Goal: Information Seeking & Learning: Learn about a topic

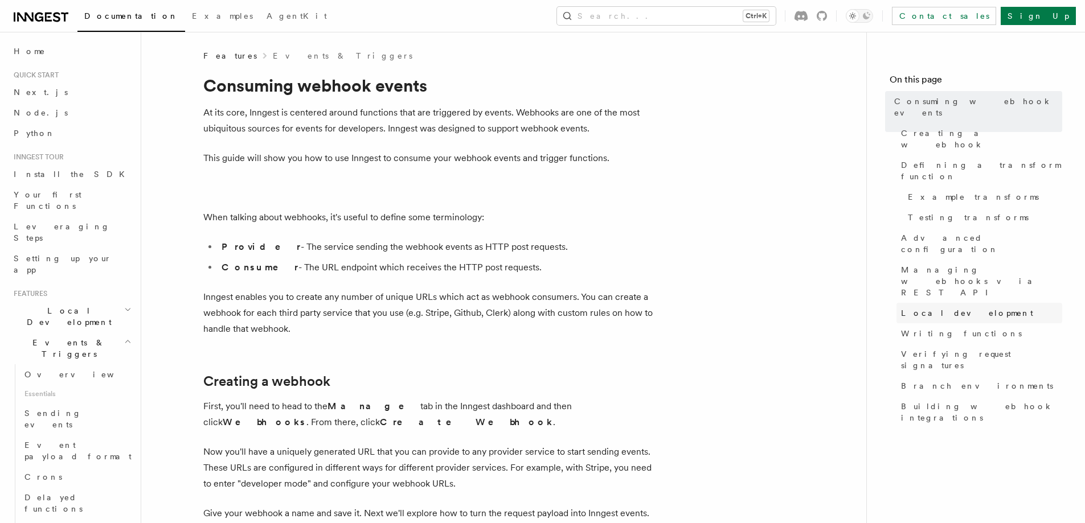
click at [947, 307] on span "Local development" at bounding box center [967, 312] width 132 height 11
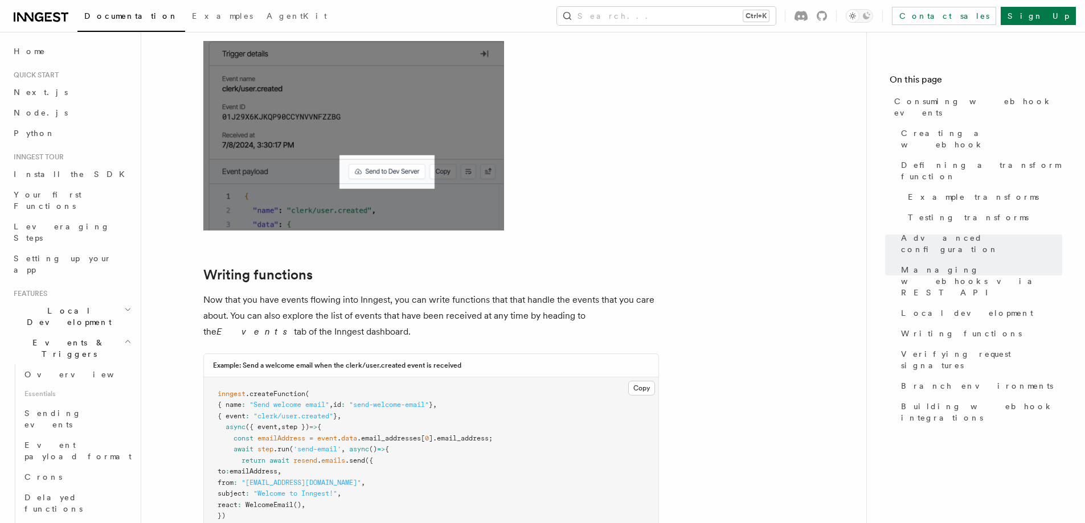
scroll to position [2777, 0]
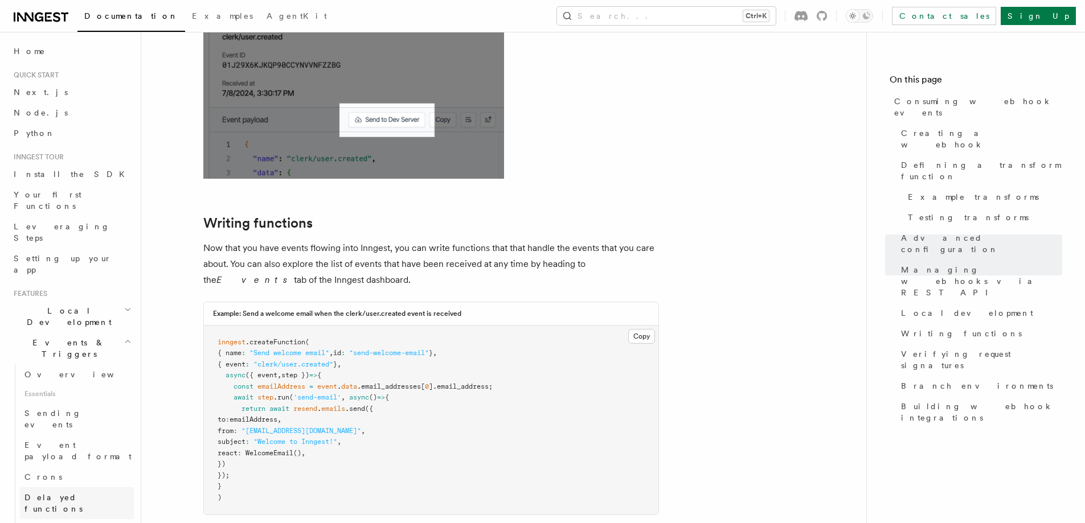
click at [83, 493] on span "Delayed functions" at bounding box center [53, 503] width 58 height 20
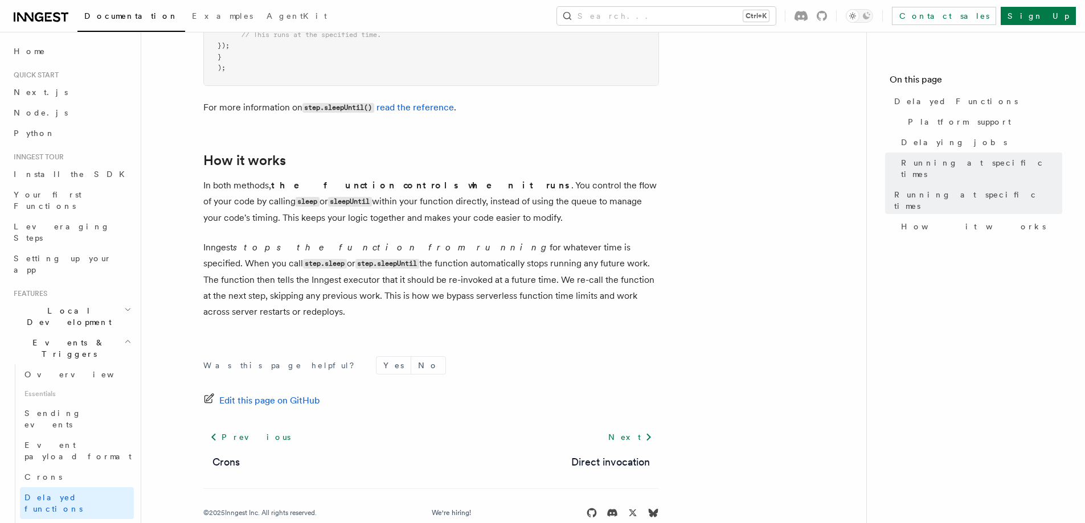
scroll to position [978, 0]
click at [47, 467] on link "Crons" at bounding box center [77, 477] width 114 height 20
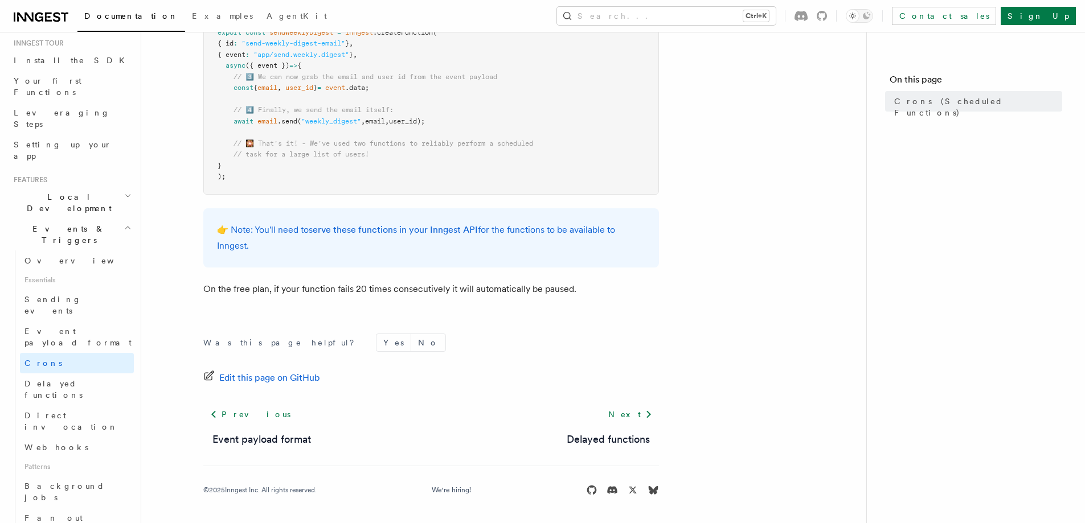
scroll to position [171, 0]
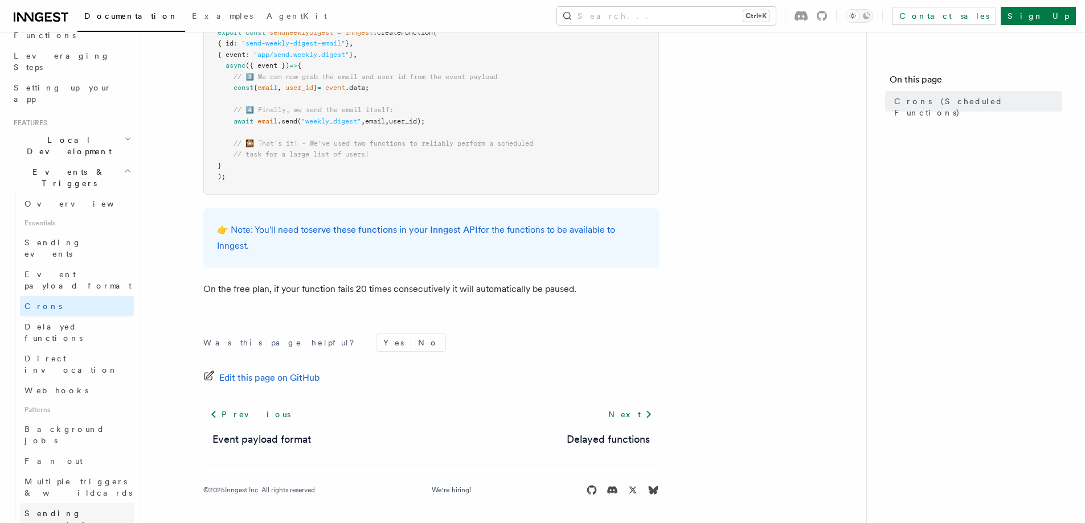
click at [96, 509] on span "Sending events from functions" at bounding box center [66, 525] width 85 height 32
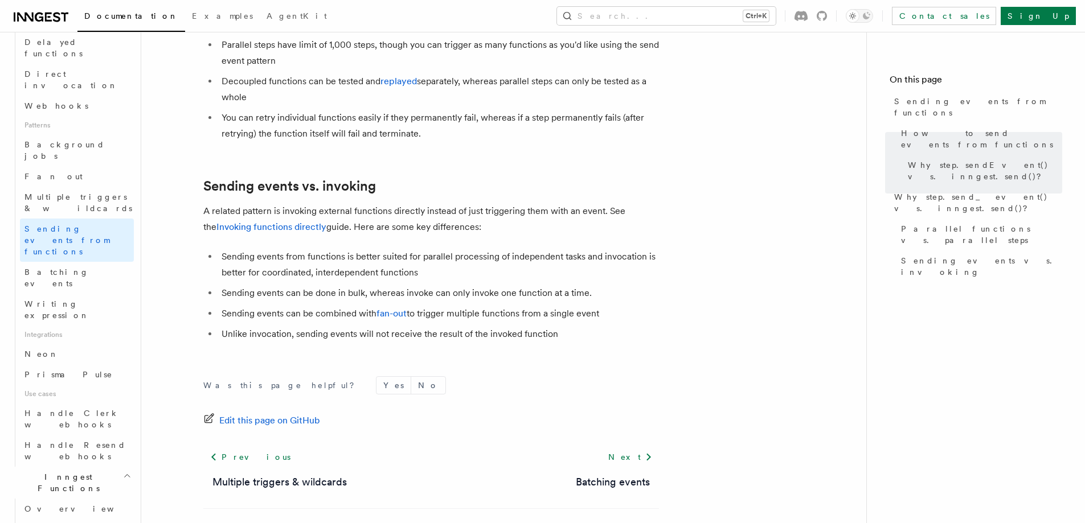
scroll to position [1526, 0]
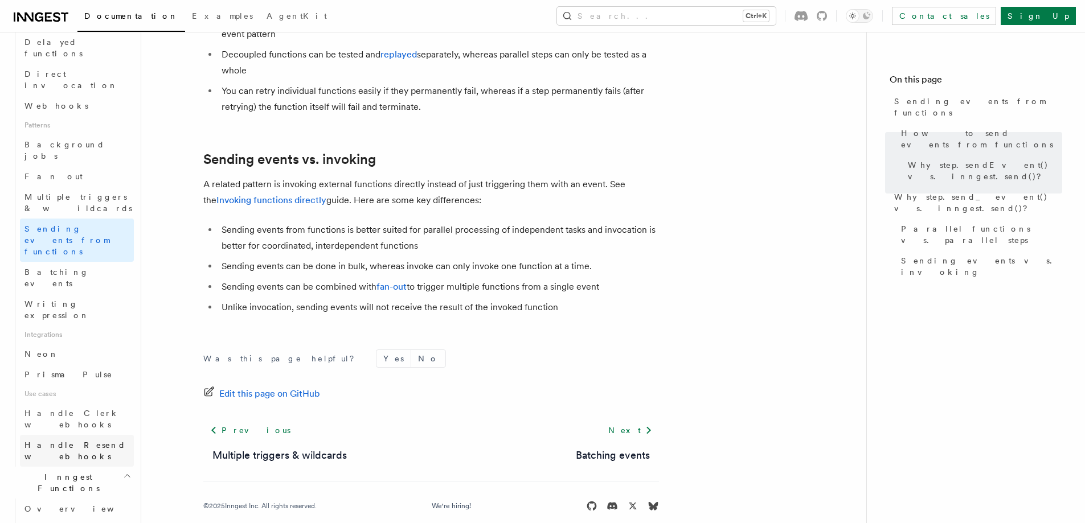
click at [91, 441] on span "Handle Resend webhooks" at bounding box center [74, 451] width 101 height 20
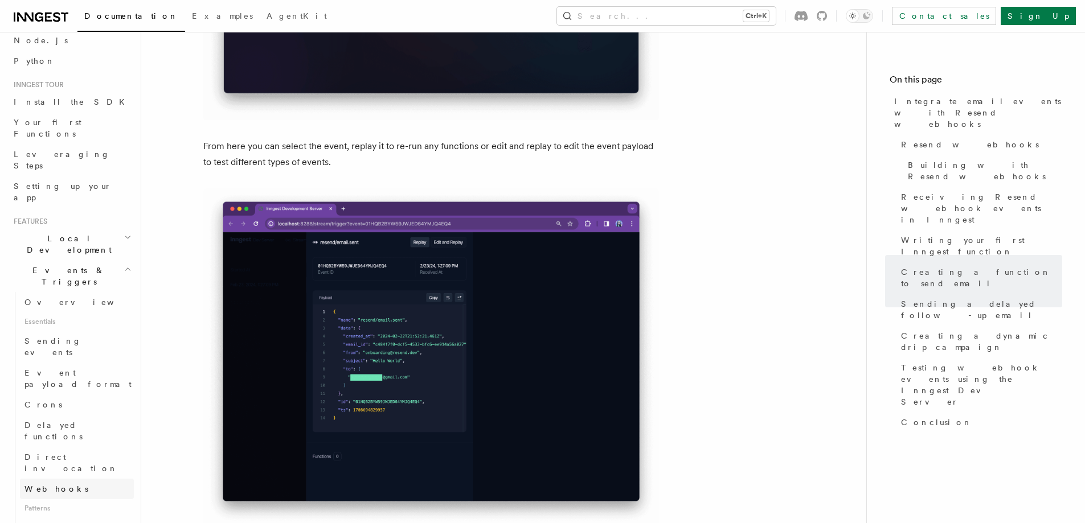
scroll to position [57, 0]
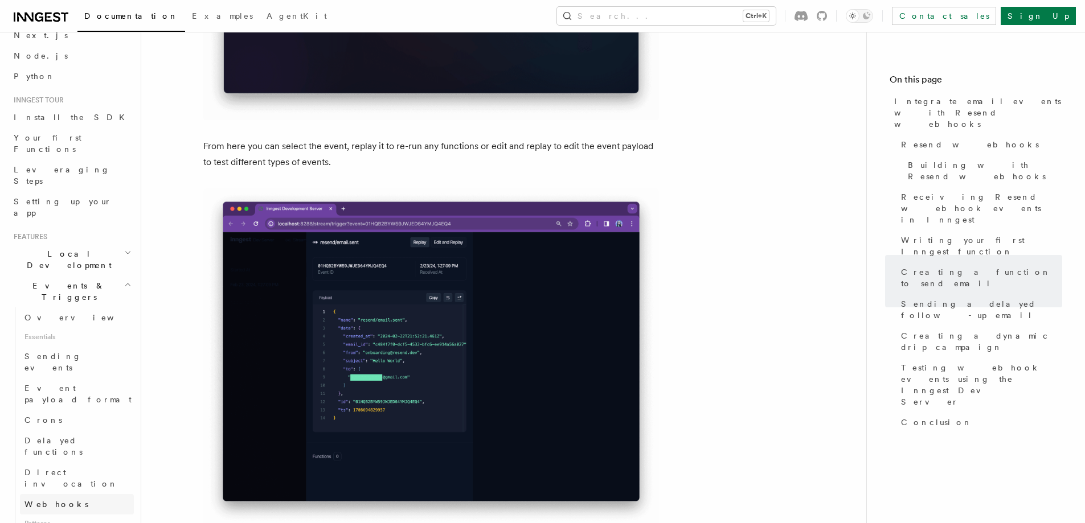
click at [62, 494] on link "Webhooks" at bounding box center [77, 504] width 114 height 20
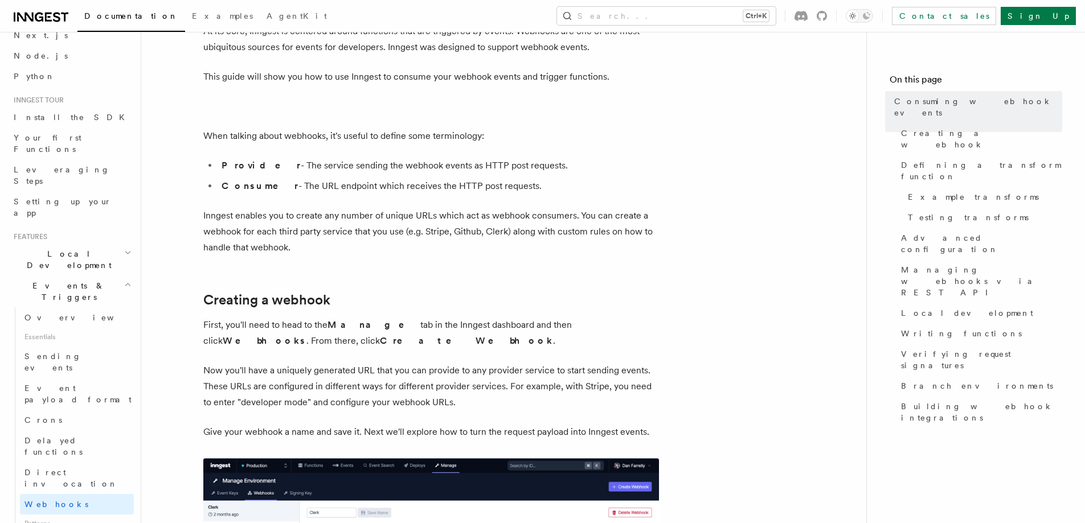
scroll to position [342, 0]
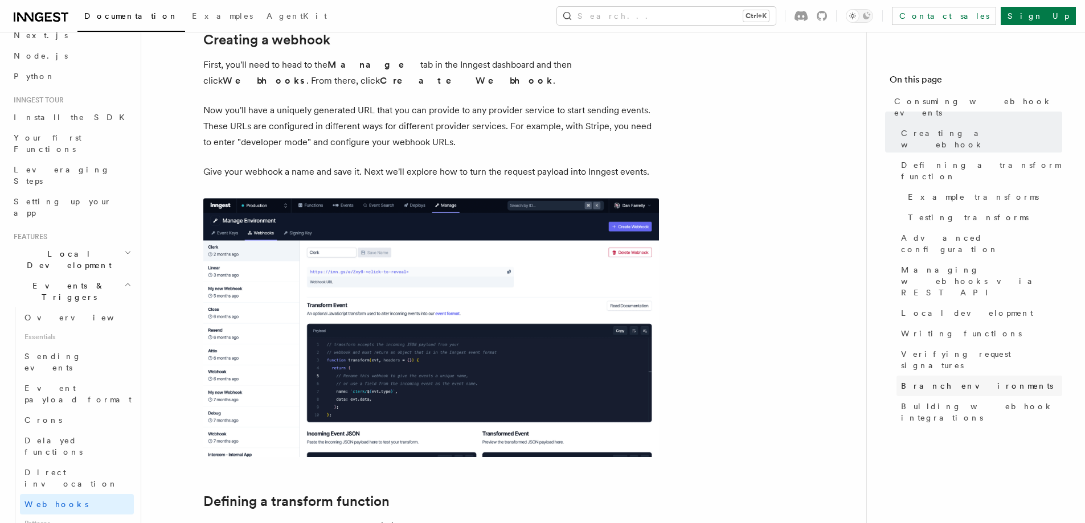
click at [929, 380] on span "Branch environments" at bounding box center [977, 385] width 152 height 11
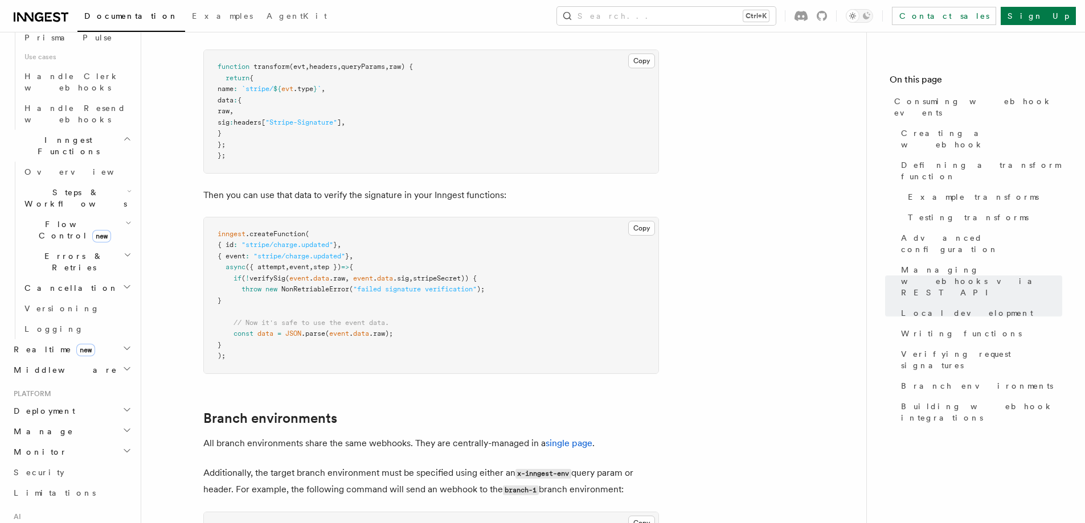
scroll to position [797, 0]
click at [84, 396] on h2 "Deployment" at bounding box center [71, 406] width 125 height 20
click at [76, 442] on span "Environments & Apps" at bounding box center [78, 453] width 109 height 23
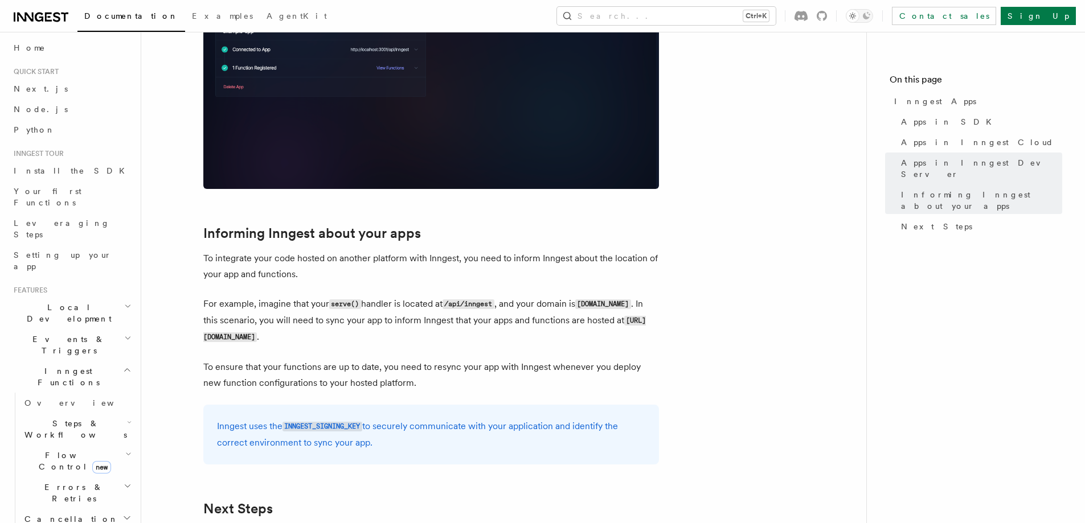
scroll to position [3, 0]
click at [88, 298] on h2 "Local Development" at bounding box center [71, 314] width 125 height 32
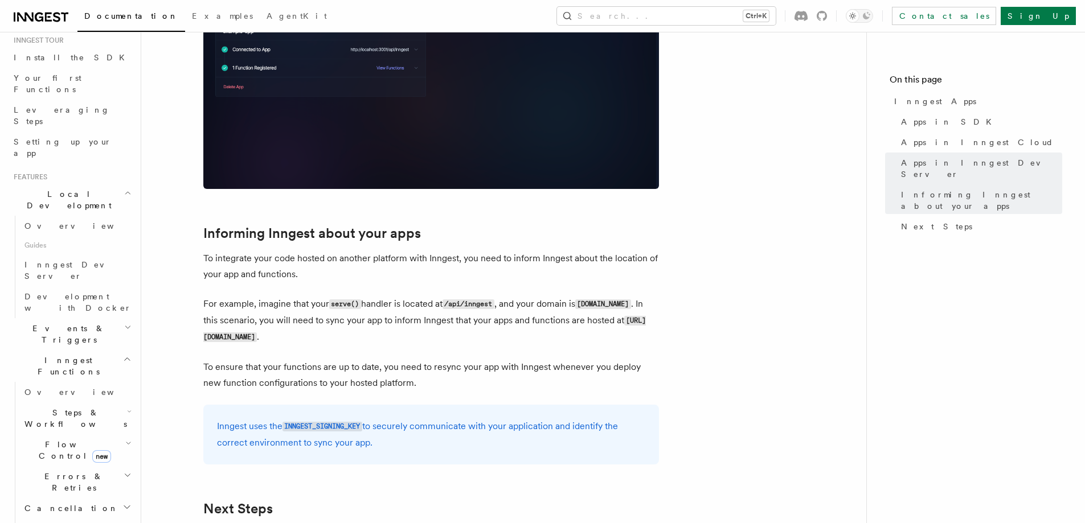
click at [90, 318] on h2 "Events & Triggers" at bounding box center [71, 334] width 125 height 32
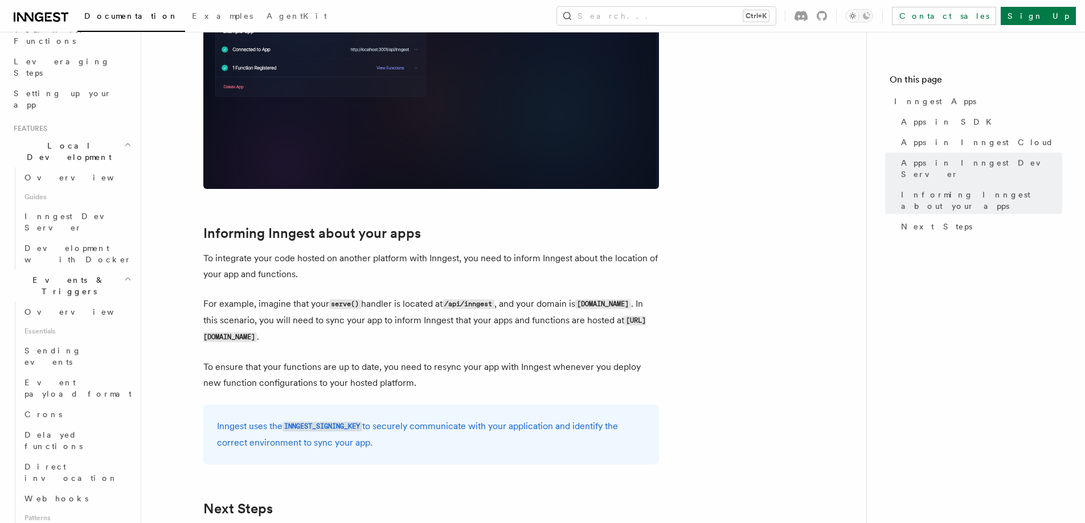
scroll to position [231, 0]
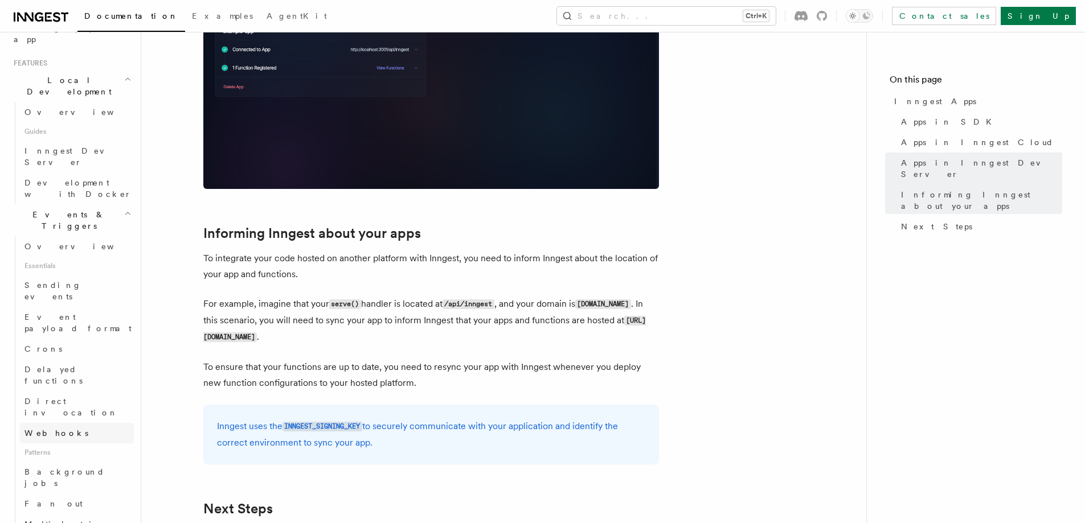
click at [68, 423] on link "Webhooks" at bounding box center [77, 433] width 114 height 20
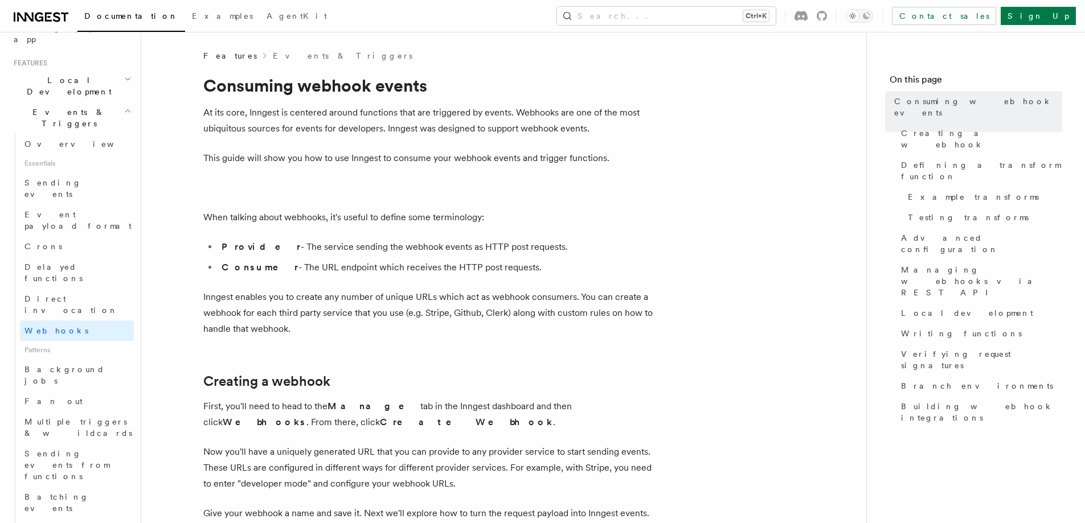
scroll to position [57, 0]
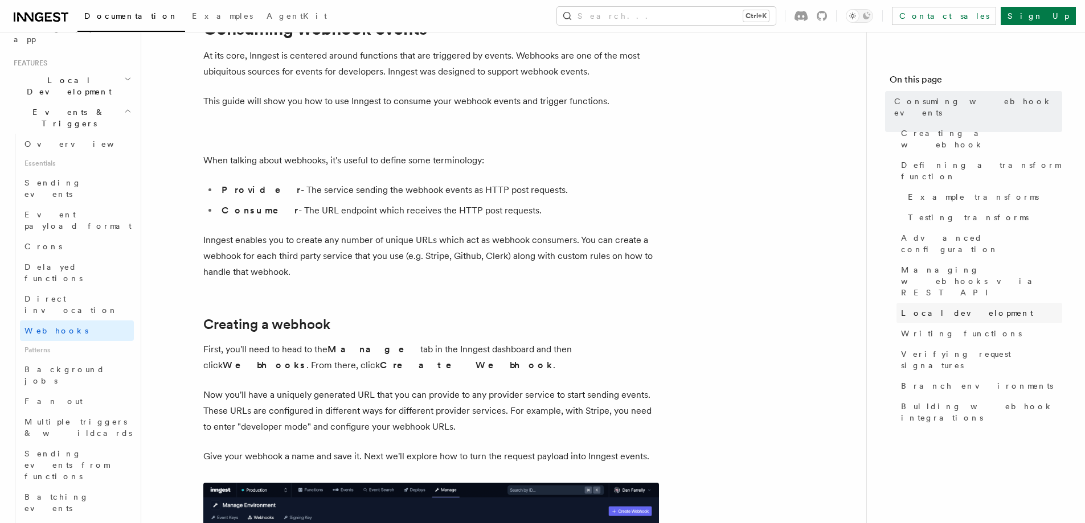
click at [945, 307] on span "Local development" at bounding box center [967, 312] width 132 height 11
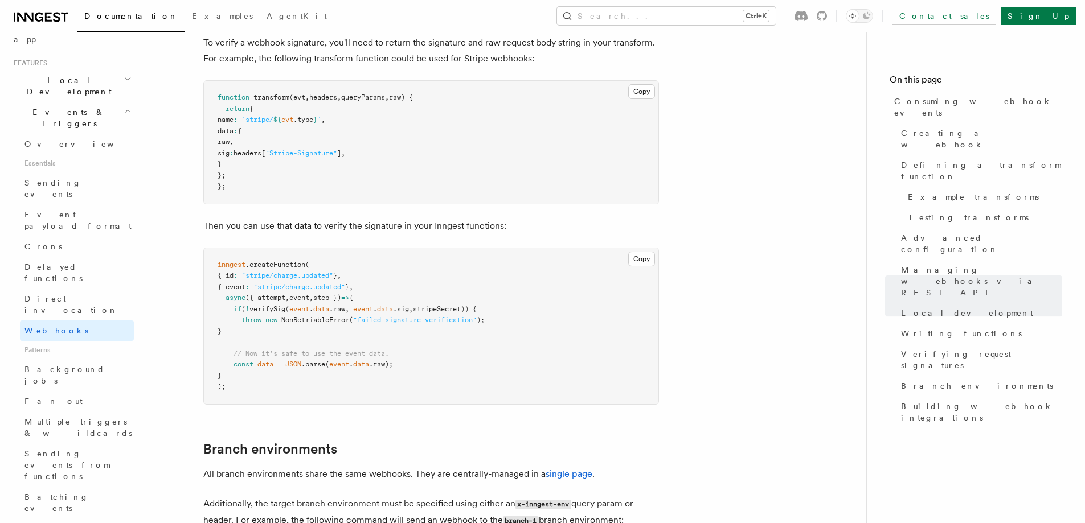
scroll to position [3575, 0]
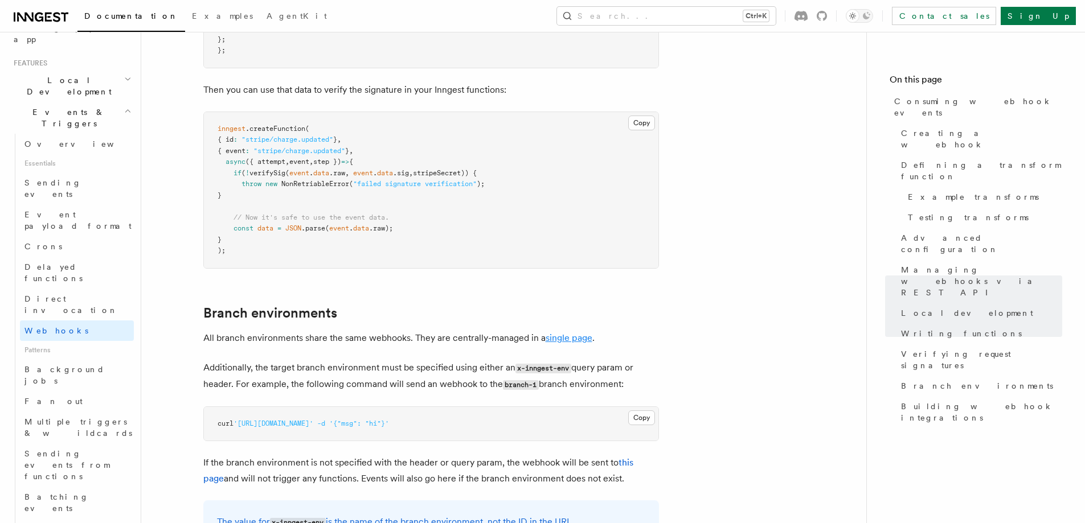
click at [578, 333] on link "single page" at bounding box center [568, 338] width 47 height 11
